Goal: Task Accomplishment & Management: Complete application form

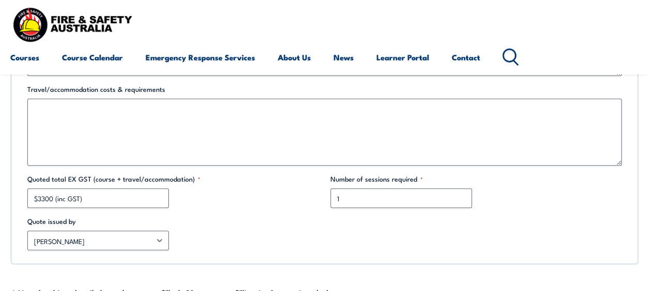
scroll to position [499, 0]
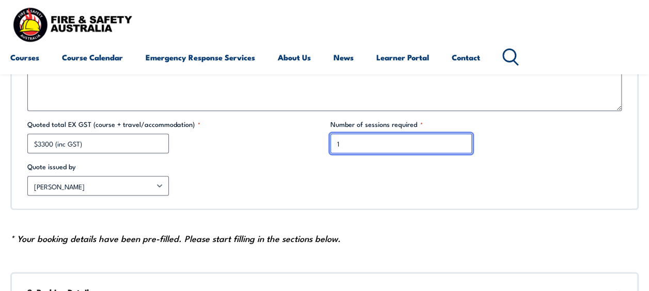
click at [395, 143] on input "1" at bounding box center [402, 144] width 142 height 20
type input "2"
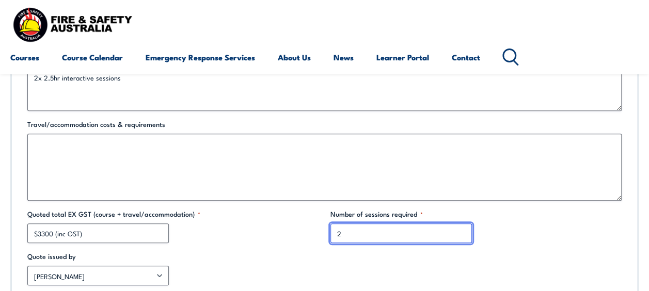
scroll to position [452, 0]
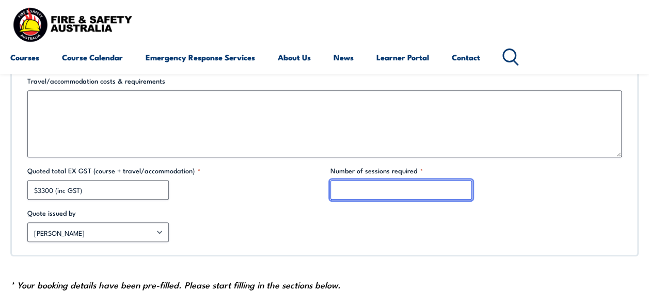
type input "1"
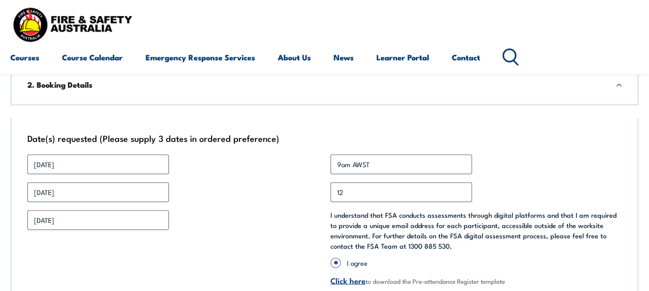
scroll to position [718, 0]
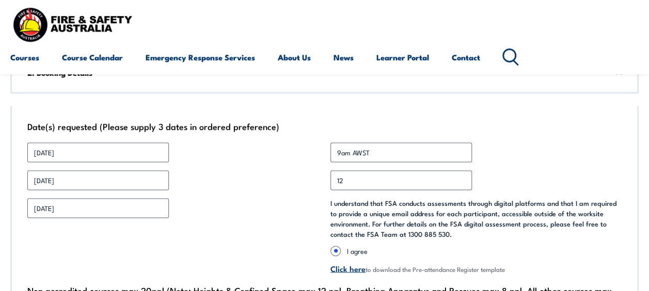
click at [64, 163] on div "Date(s) requested (Please supply 3 dates in ordered preference) Date 1 * 03/06/…" at bounding box center [324, 221] width 629 height 230
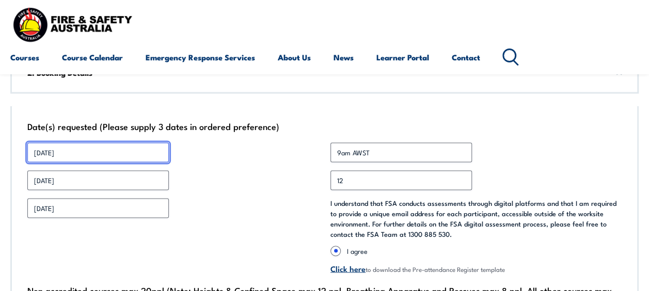
click at [69, 153] on input "03/06/25" at bounding box center [98, 153] width 142 height 20
click at [52, 146] on input "03/06/25" at bounding box center [98, 153] width 142 height 20
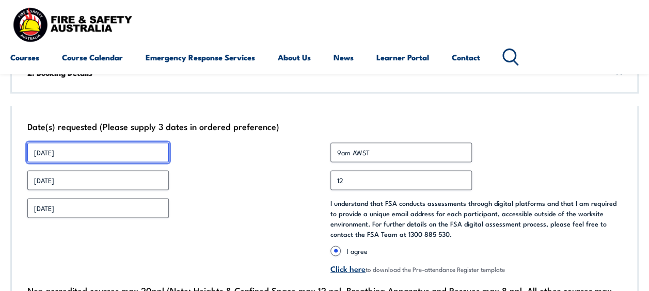
click at [42, 151] on input "03/11/25" at bounding box center [98, 153] width 142 height 20
click at [42, 151] on input "18/11/25" at bounding box center [98, 153] width 142 height 20
type input "18/11/25"
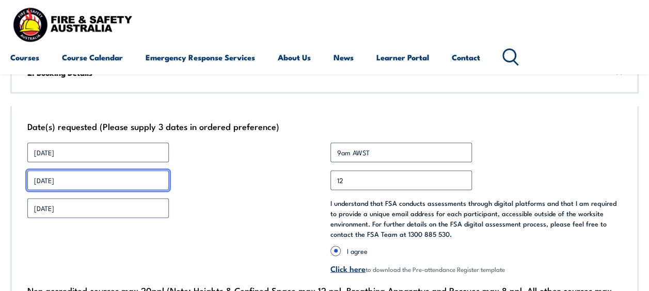
click at [67, 187] on input "04/06/25" at bounding box center [98, 180] width 142 height 20
paste input "18/11"
type input "18/11/25"
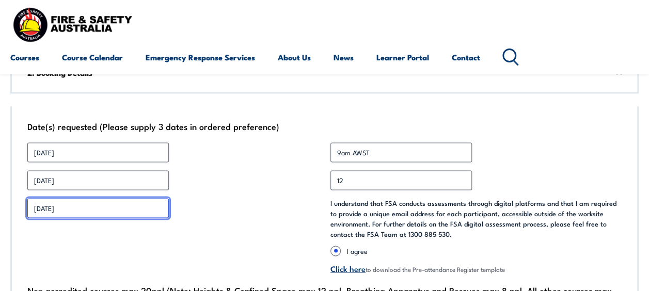
click at [66, 206] on input "05/06/25" at bounding box center [98, 208] width 142 height 20
paste input "18/11"
type input "18/11/25"
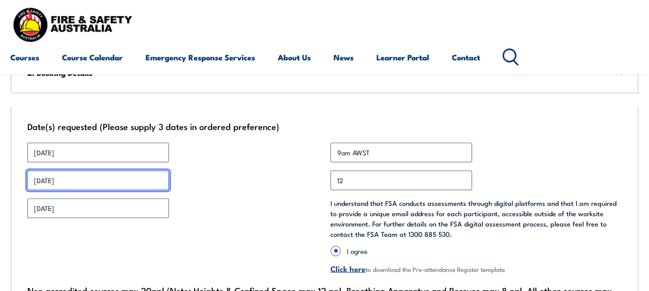
click at [39, 180] on input "18/11/25" at bounding box center [98, 180] width 142 height 20
type input "19/11/25"
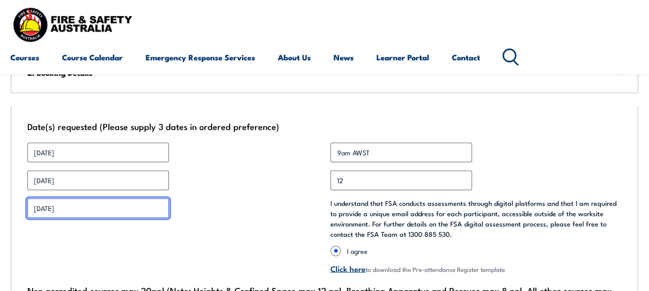
click at [39, 209] on input "18/11/25" at bounding box center [98, 208] width 142 height 20
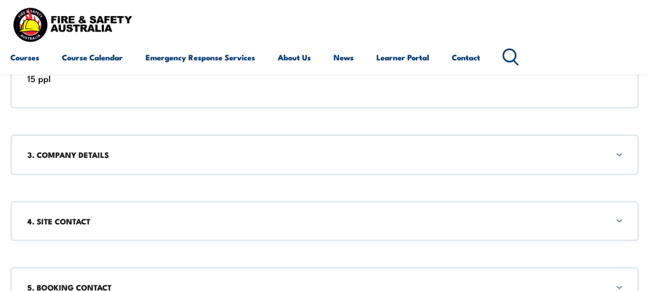
scroll to position [949, 0]
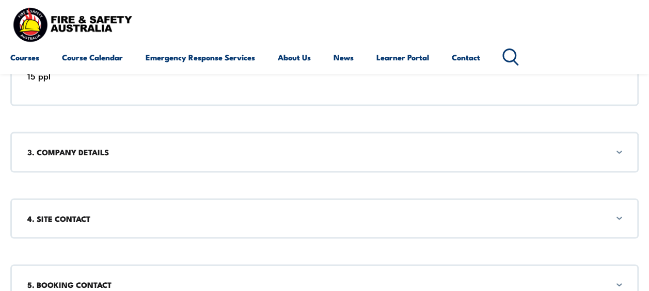
type input "20/11/25"
click at [619, 151] on div "3. COMPANY DETAILS" at bounding box center [324, 152] width 629 height 40
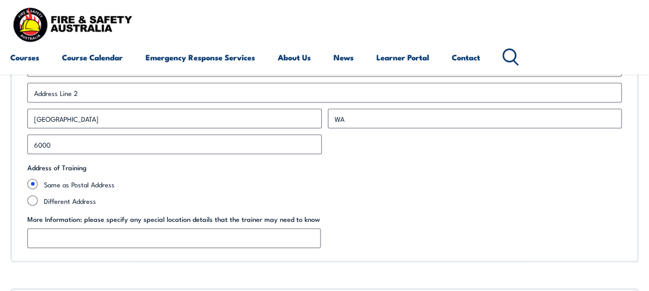
scroll to position [1273, 0]
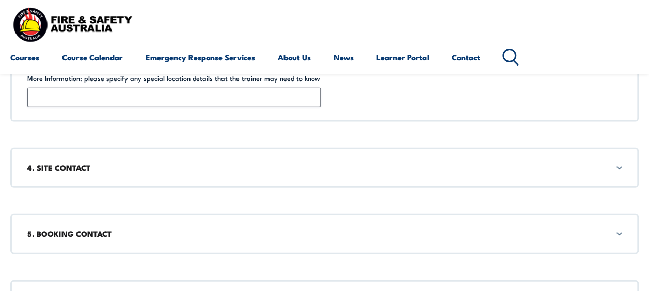
click at [618, 165] on div "4. SITE CONTACT" at bounding box center [324, 168] width 629 height 40
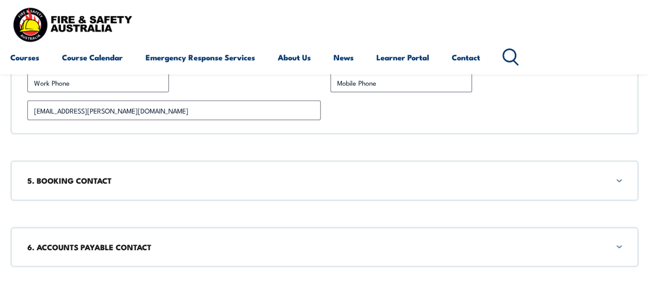
scroll to position [1455, 0]
click at [618, 180] on div "5. BOOKING CONTACT" at bounding box center [324, 181] width 629 height 40
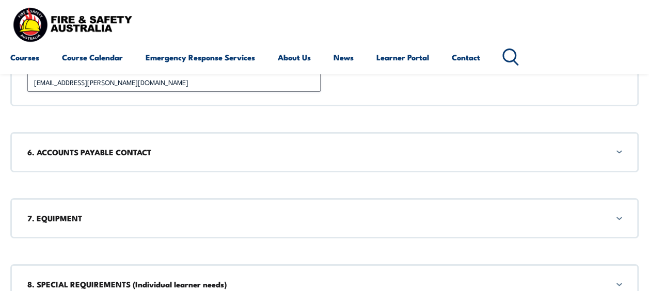
scroll to position [1683, 0]
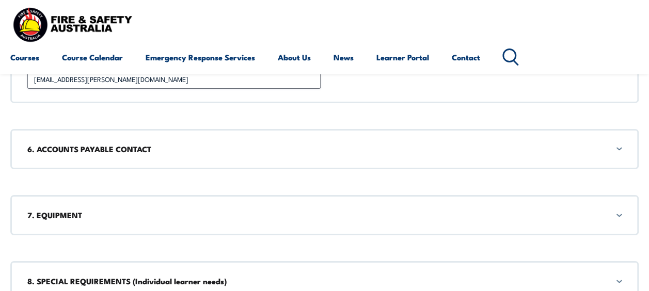
click at [618, 144] on h3 "6. ACCOUNTS PAYABLE CONTACT" at bounding box center [324, 149] width 594 height 11
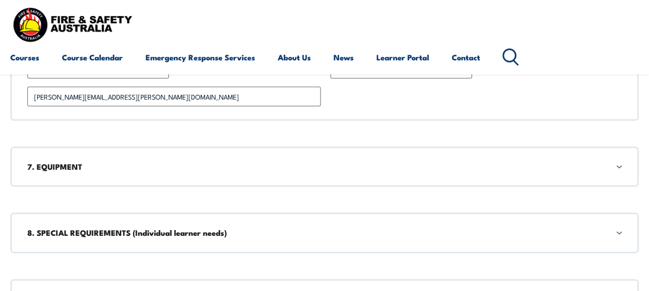
scroll to position [1865, 0]
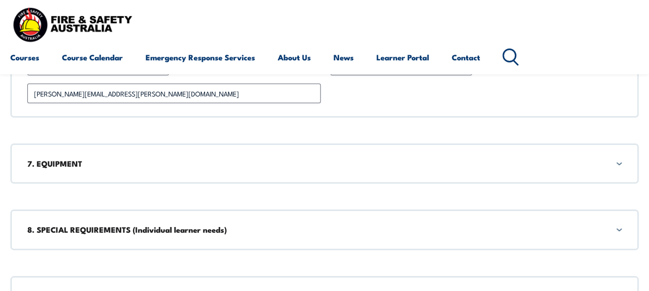
click at [619, 159] on div "7. EQUIPMENT" at bounding box center [324, 164] width 629 height 40
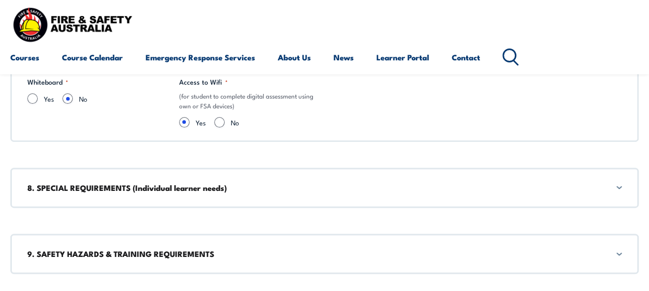
scroll to position [2056, 0]
click at [617, 182] on div "8. SPECIAL REQUIREMENTS (Individual learner needs)" at bounding box center [324, 187] width 629 height 40
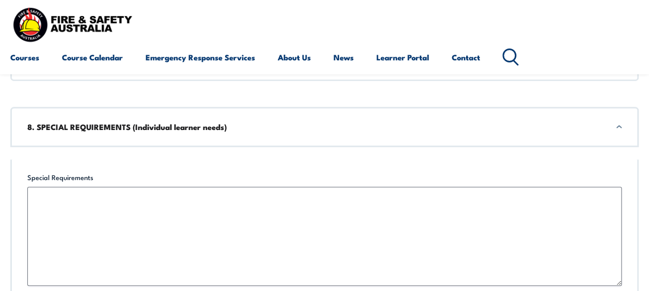
scroll to position [2284, 0]
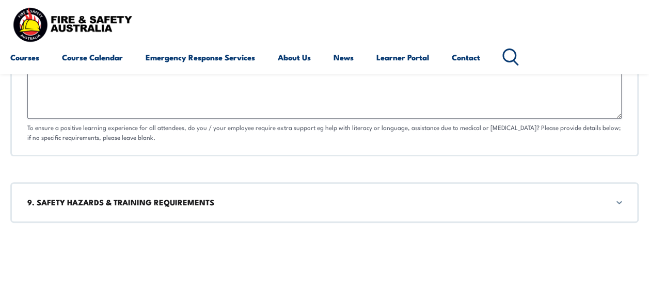
click at [618, 197] on h3 "9. SAFETY HAZARDS & TRAINING REQUIREMENTS" at bounding box center [324, 202] width 594 height 11
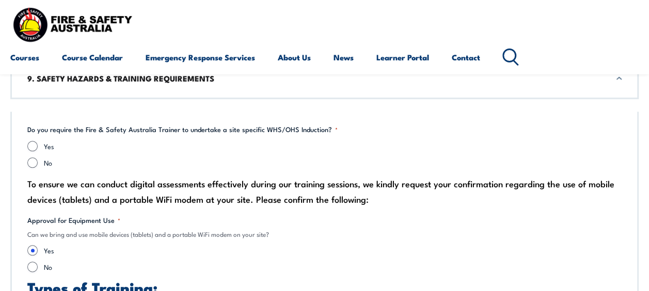
scroll to position [2408, 0]
click at [35, 159] on input "No" at bounding box center [32, 162] width 10 height 10
radio input "true"
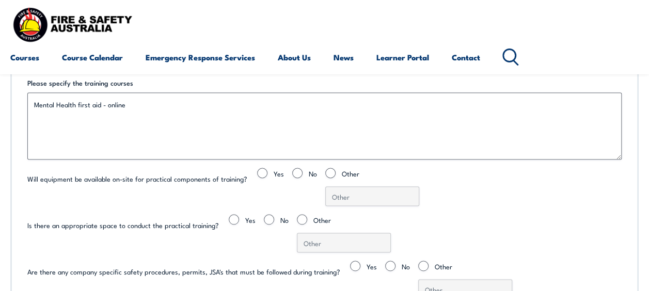
scroll to position [2751, 0]
click at [292, 168] on input "No" at bounding box center [297, 172] width 10 height 10
radio input "true"
click at [269, 208] on div "Do you require the Fire & Safety Australia Trainer to undertake a site specific…" at bounding box center [324, 41] width 629 height 544
click at [264, 216] on input "No" at bounding box center [269, 218] width 10 height 10
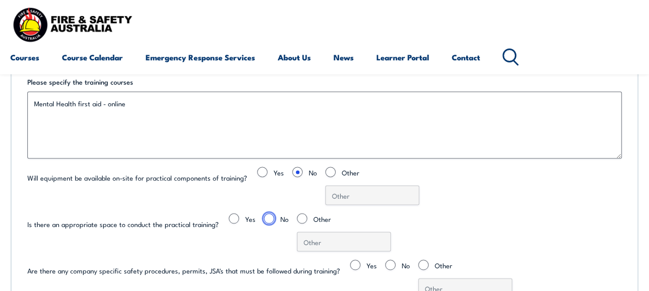
radio input "true"
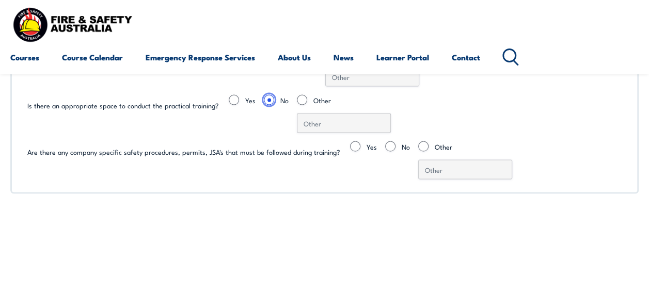
scroll to position [2870, 0]
click at [385, 142] on input "No" at bounding box center [390, 145] width 10 height 10
radio input "true"
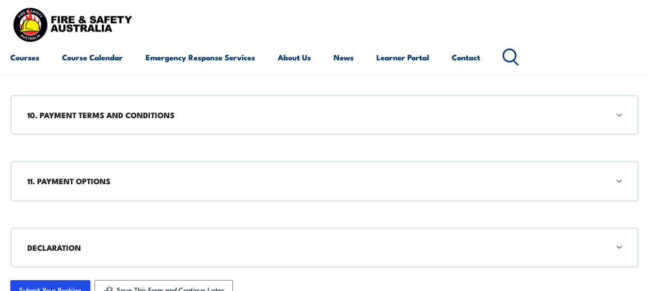
scroll to position [3077, 0]
click at [623, 105] on div "10. PAYMENT TERMS AND CONDITIONS" at bounding box center [324, 115] width 629 height 40
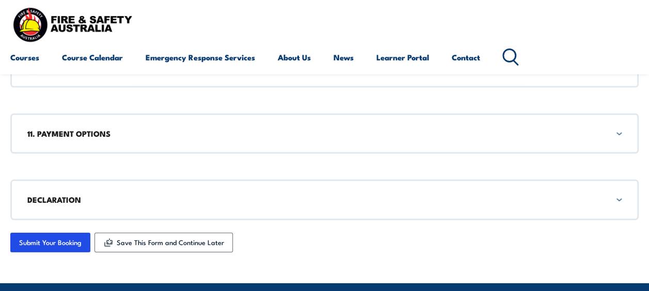
scroll to position [3432, 0]
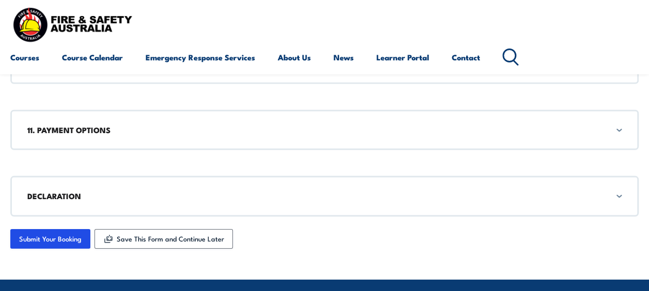
click at [617, 126] on div "11. PAYMENT OPTIONS" at bounding box center [324, 130] width 629 height 40
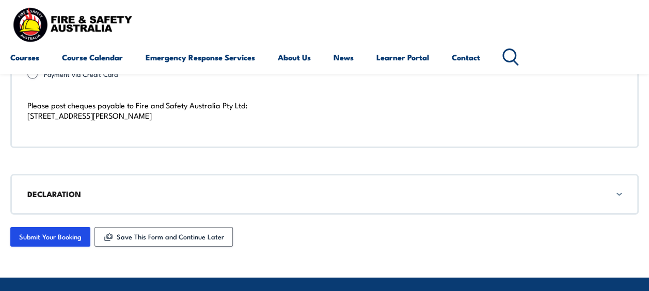
scroll to position [3699, 0]
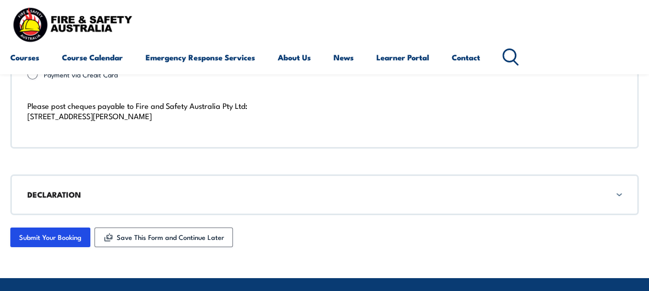
click at [620, 189] on div "DECLARATION" at bounding box center [324, 195] width 629 height 40
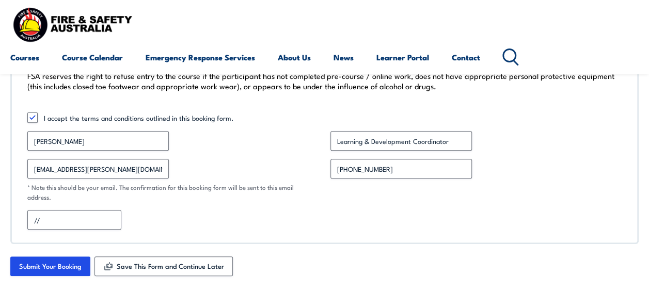
scroll to position [4062, 0]
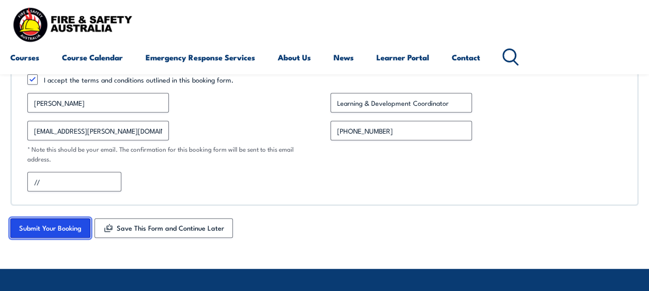
click at [69, 218] on input "Submit Your Booking" at bounding box center [50, 228] width 80 height 20
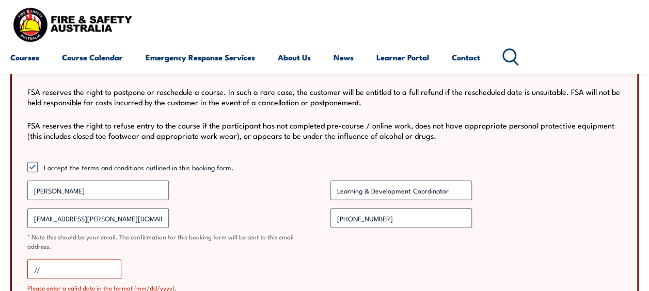
scroll to position [1340, 0]
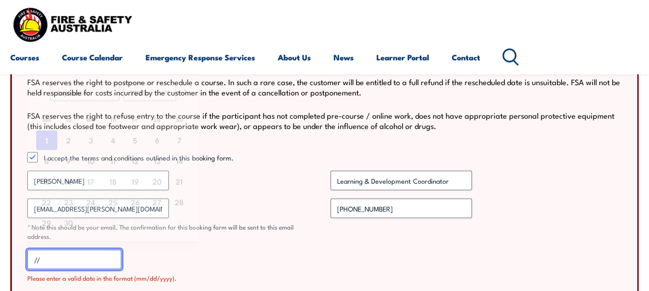
click at [43, 250] on input "//" at bounding box center [74, 260] width 94 height 20
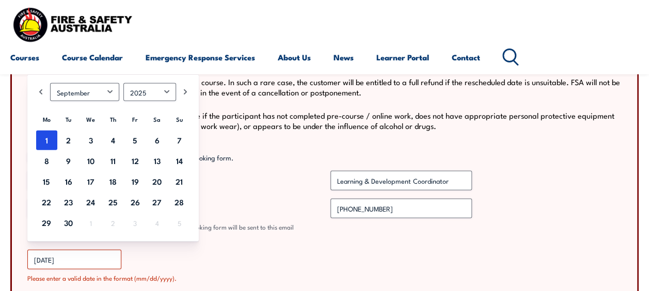
click at [195, 250] on div "09/01/2025 MM slash DD slash YYYY" at bounding box center [324, 260] width 594 height 20
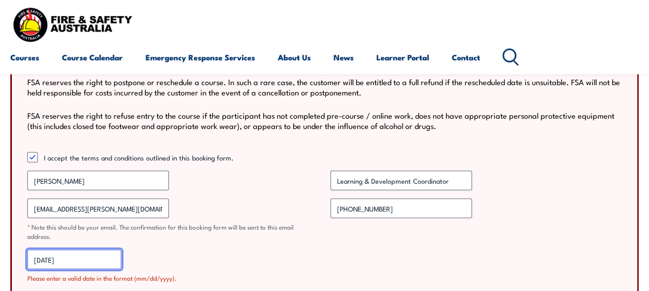
click at [50, 250] on input "09/01/2025" at bounding box center [74, 260] width 94 height 20
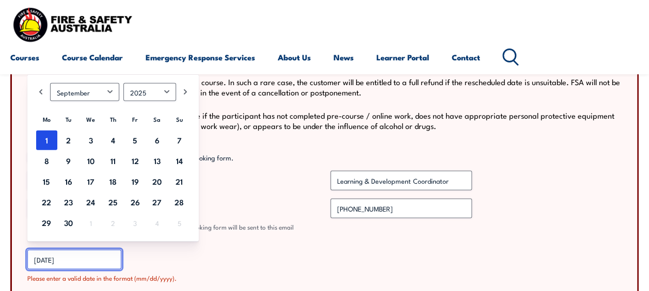
click at [52, 250] on input "09/01/2025" at bounding box center [74, 260] width 94 height 20
click at [41, 250] on input "09/09/2025" at bounding box center [74, 260] width 94 height 20
type input "[DATE]"
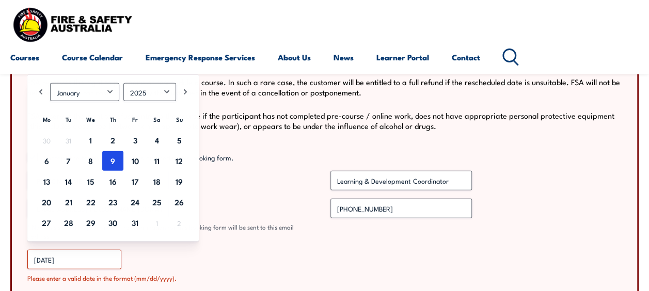
click at [143, 250] on div "01/09/2025 MM slash DD slash YYYY" at bounding box center [324, 260] width 594 height 20
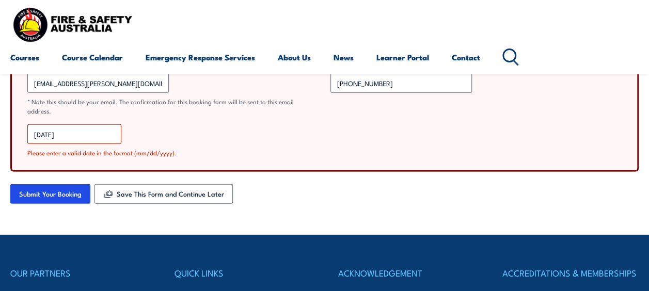
scroll to position [1467, 0]
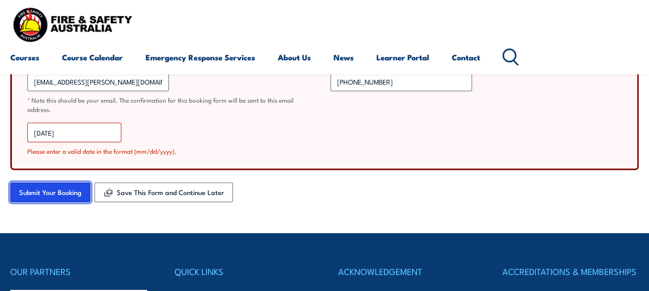
click at [66, 183] on input "Submit Your Booking" at bounding box center [50, 193] width 80 height 20
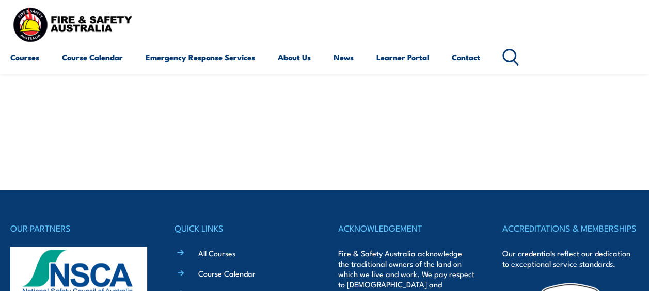
scroll to position [567, 0]
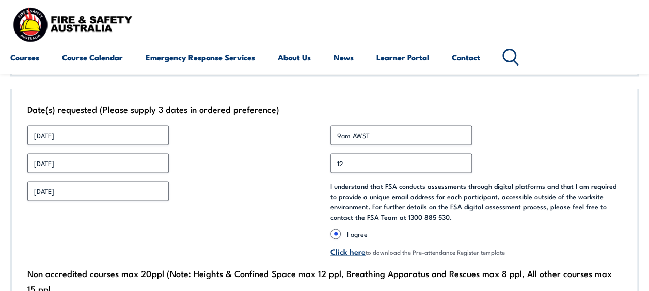
scroll to position [736, 0]
click at [75, 131] on input "03/06/25" at bounding box center [98, 135] width 142 height 20
click at [91, 137] on input "03/06/25" at bounding box center [98, 135] width 142 height 20
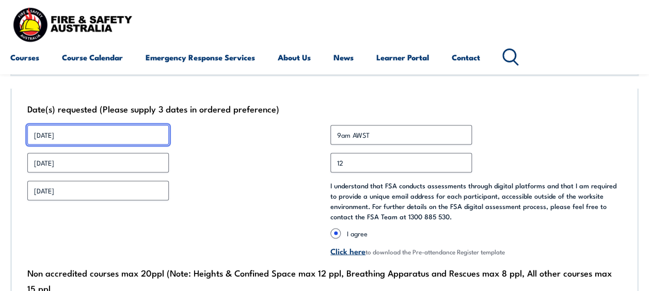
click at [65, 135] on input "03/06/25" at bounding box center [98, 135] width 142 height 20
click at [52, 134] on input "03/06/25" at bounding box center [98, 135] width 142 height 20
click at [41, 134] on input "03/11/25" at bounding box center [98, 135] width 142 height 20
click at [41, 134] on input "25/11/25" at bounding box center [98, 135] width 142 height 20
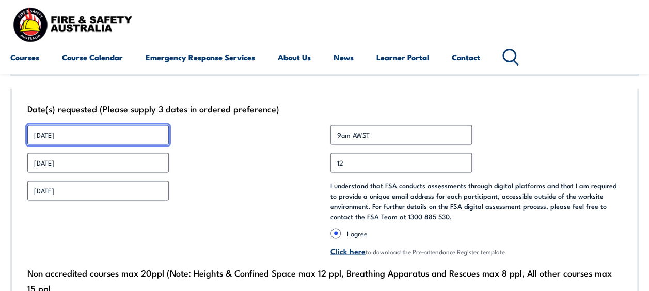
click at [41, 134] on input "25/11/25" at bounding box center [98, 135] width 142 height 20
type input "25/11/25"
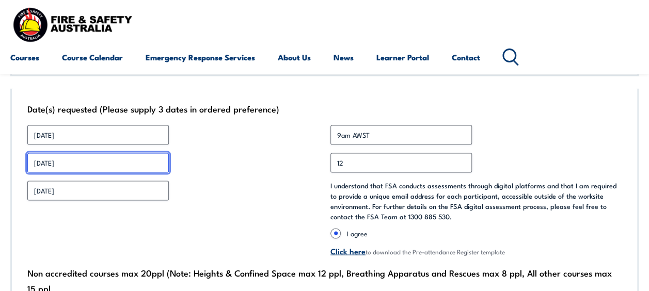
click at [56, 162] on input "04/06/25" at bounding box center [98, 163] width 142 height 20
paste input "25/11"
click at [39, 162] on input "25/11/25" at bounding box center [98, 163] width 142 height 20
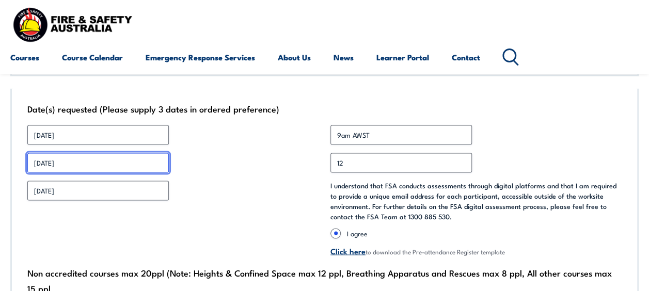
type input "26/11/25"
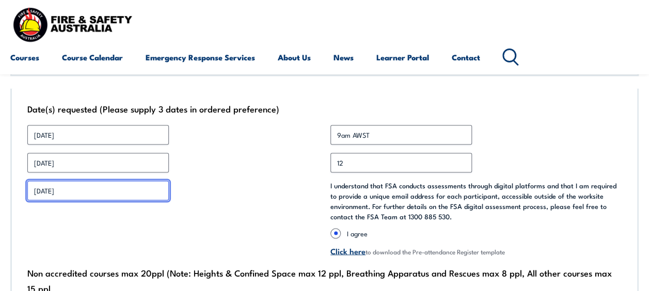
click at [56, 183] on input "05/06/25" at bounding box center [98, 191] width 142 height 20
paste input "25/11"
click at [42, 192] on input "25/11/25" at bounding box center [98, 191] width 142 height 20
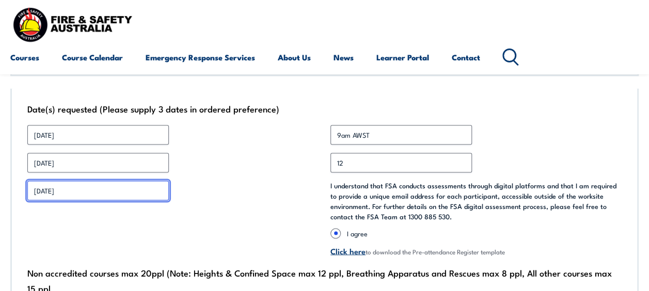
type input "27/11/25"
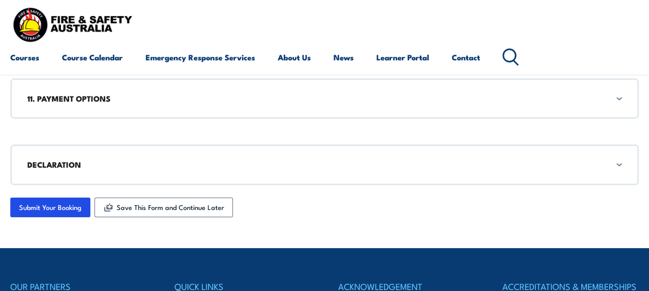
scroll to position [1609, 0]
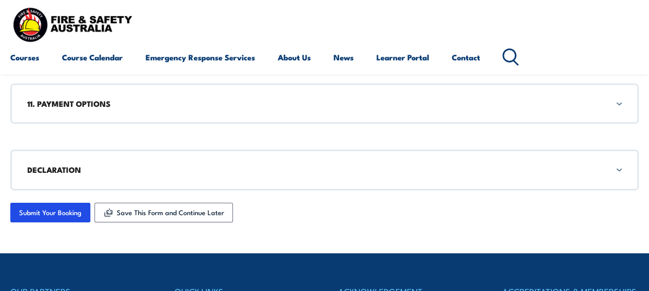
click at [617, 165] on div "DECLARATION" at bounding box center [324, 170] width 629 height 40
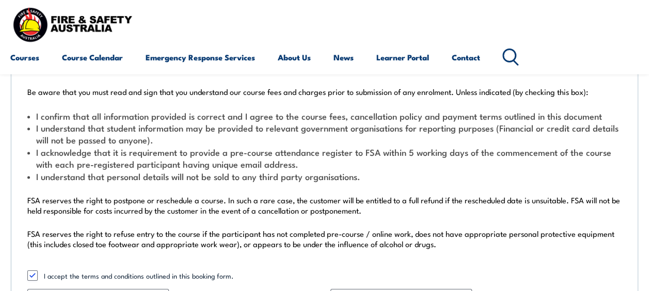
scroll to position [1856, 0]
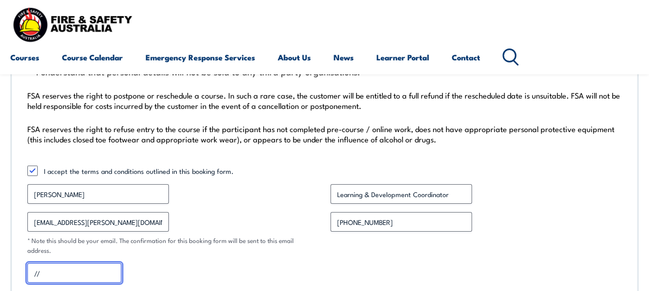
click at [76, 263] on input "//" at bounding box center [74, 273] width 94 height 20
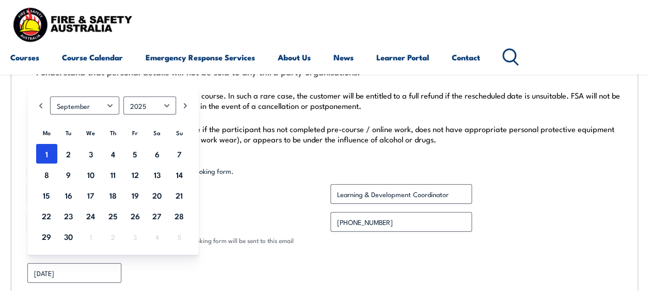
click at [269, 242] on div "Be aware that you must read and sign that you understand our course fees and ch…" at bounding box center [324, 127] width 629 height 342
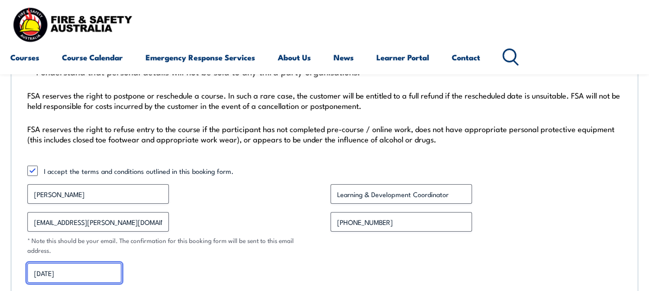
click at [51, 263] on input "09/01/2025" at bounding box center [74, 273] width 94 height 20
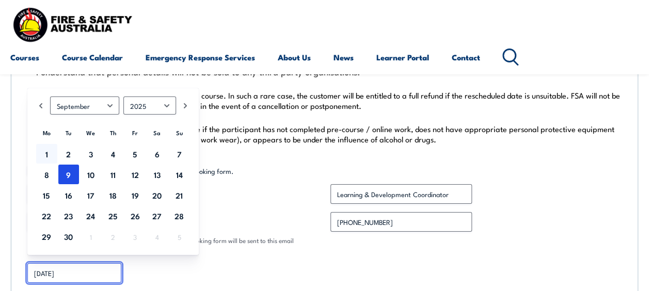
click at [40, 263] on input "09/09/2025" at bounding box center [74, 273] width 94 height 20
type input "01/09/2025"
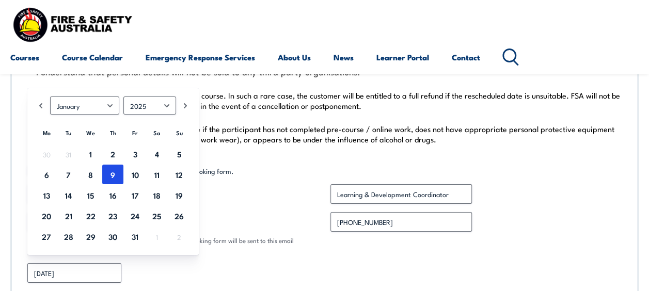
click at [145, 263] on div "01/09/2025 MM slash DD slash YYYY" at bounding box center [324, 273] width 594 height 20
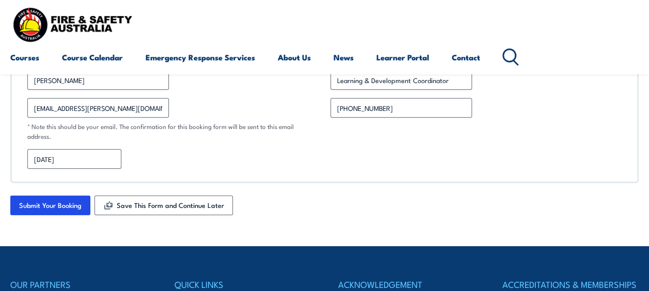
scroll to position [1971, 0]
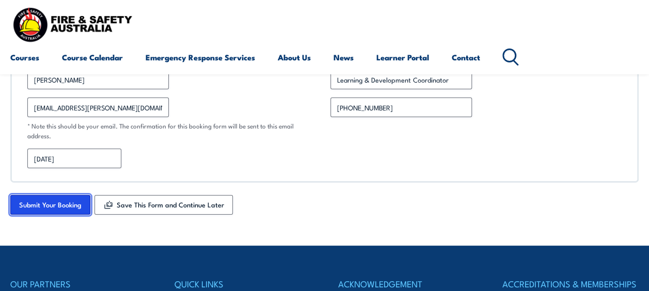
click at [59, 195] on input "Submit Your Booking" at bounding box center [50, 205] width 80 height 20
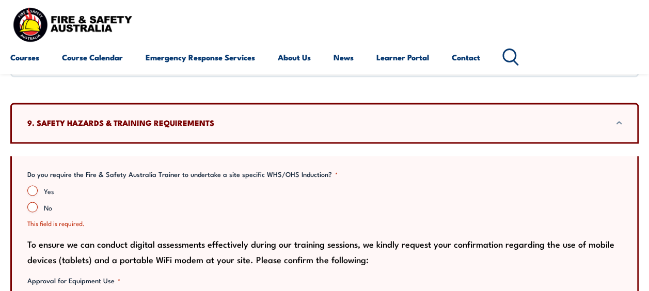
scroll to position [847, 0]
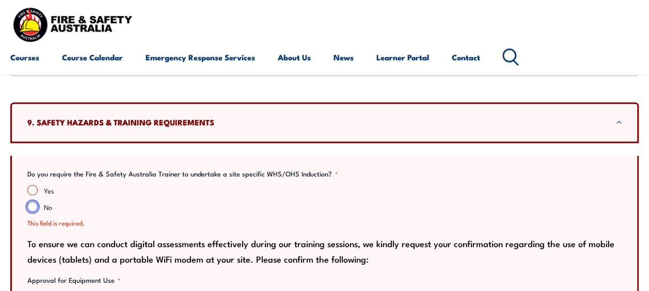
click at [33, 201] on input "No" at bounding box center [32, 206] width 10 height 10
radio input "true"
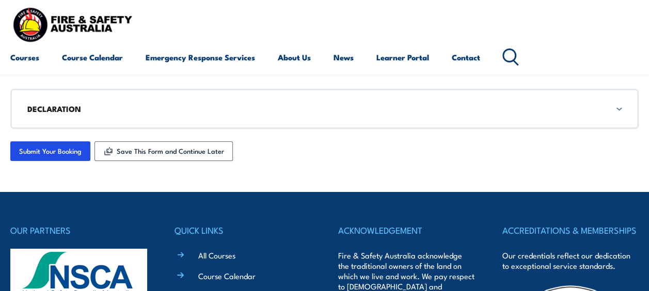
scroll to position [1717, 0]
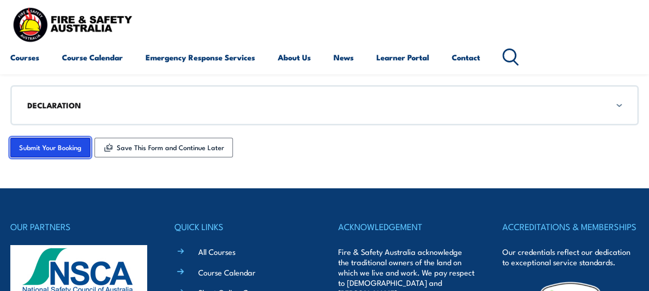
click at [50, 138] on input "Submit Your Booking" at bounding box center [50, 148] width 80 height 20
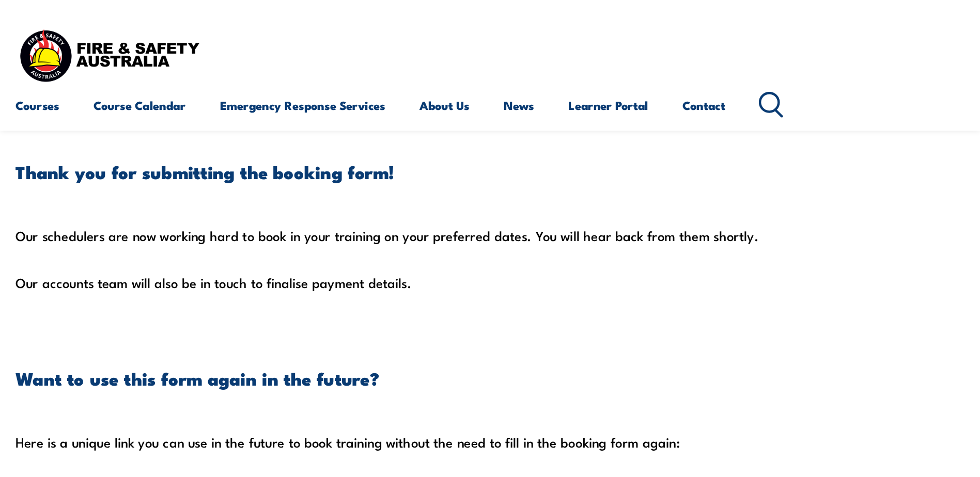
scroll to position [117, 0]
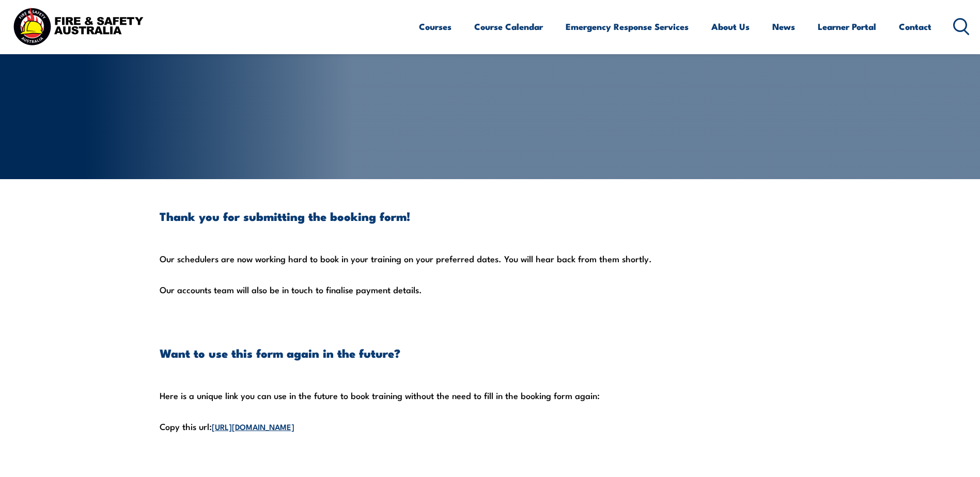
click at [596, 291] on div "Thank you for submitting the booking form! Our schedulers are now working hard …" at bounding box center [490, 368] width 661 height 317
